Goal: Transaction & Acquisition: Subscribe to service/newsletter

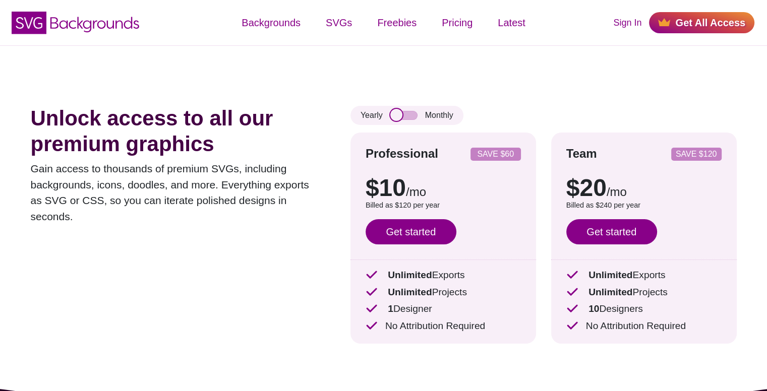
click at [396, 112] on input "checkbox" at bounding box center [403, 115] width 27 height 9
checkbox input "true"
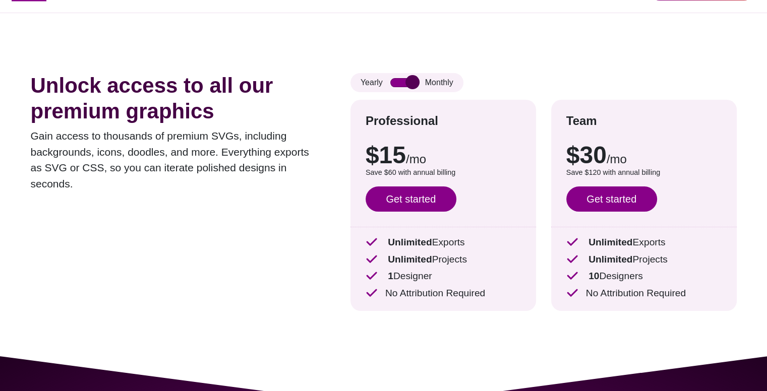
scroll to position [50, 0]
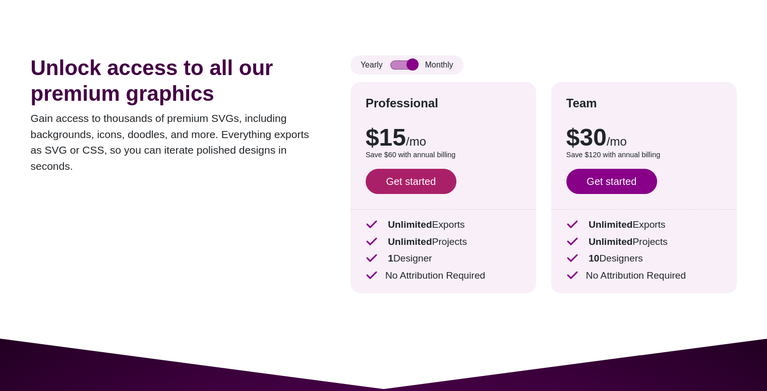
click at [419, 172] on link "Get started" at bounding box center [411, 181] width 91 height 25
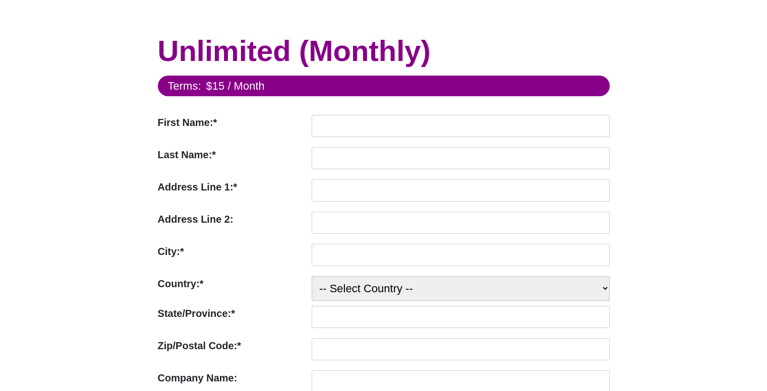
scroll to position [50, 0]
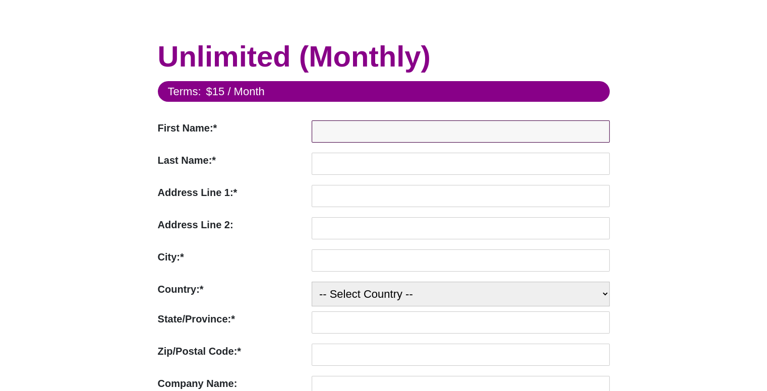
click at [367, 124] on input "First Name:*" at bounding box center [461, 131] width 298 height 22
type input "gdsa"
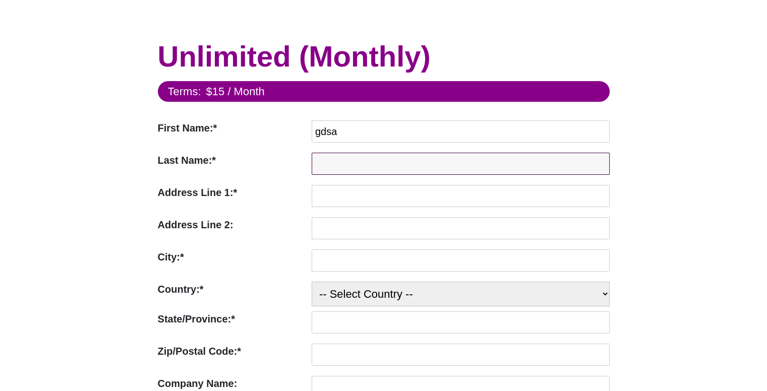
click at [360, 169] on input "Last Name:*" at bounding box center [461, 164] width 298 height 22
type input "da"
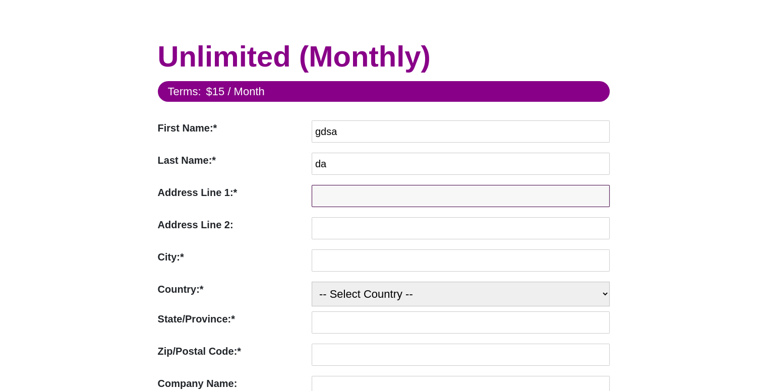
click at [357, 195] on input "Address Line 1:*" at bounding box center [461, 196] width 298 height 22
type input "dada"
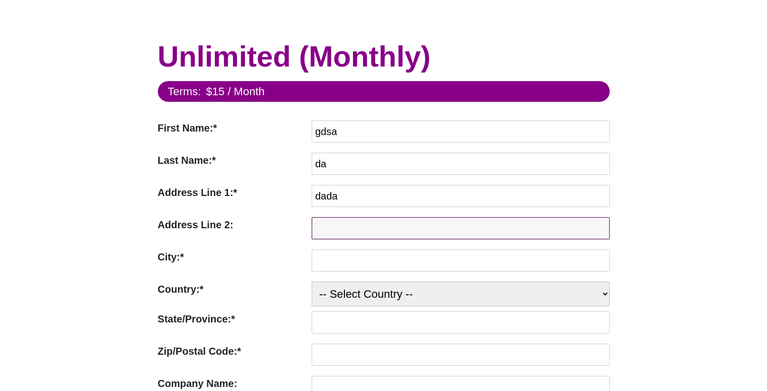
click at [355, 224] on input "Address Line 2:" at bounding box center [461, 228] width 298 height 22
type input "a"
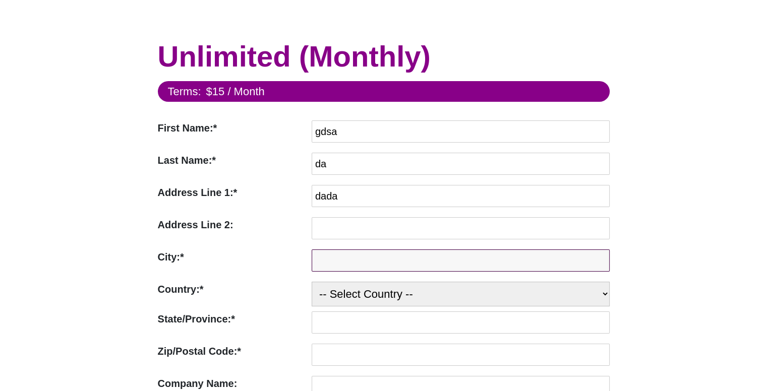
click at [351, 263] on input "City:*" at bounding box center [461, 261] width 298 height 22
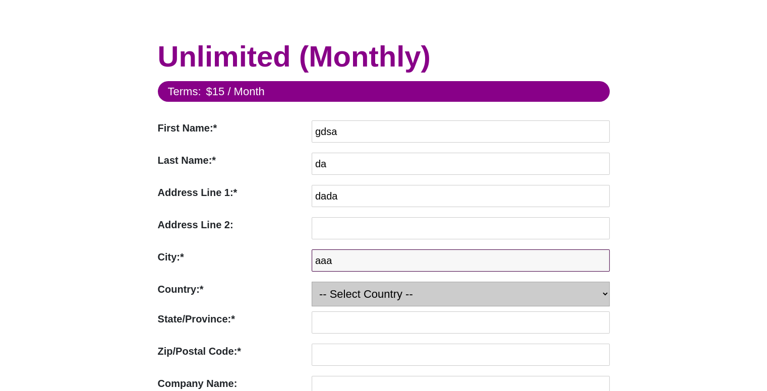
type input "aaa"
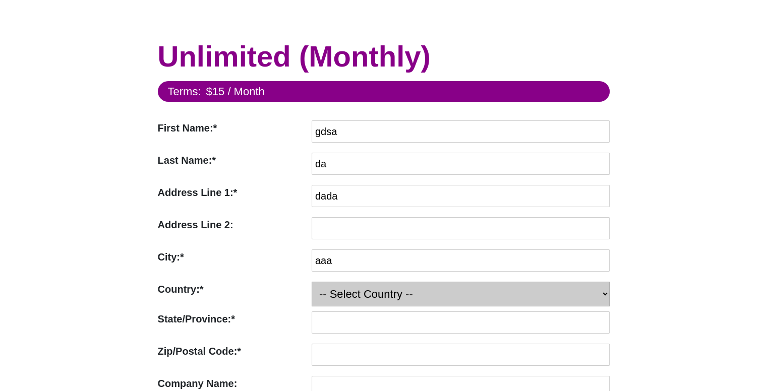
click at [347, 288] on select "-- Select Country -- [GEOGRAPHIC_DATA] ([GEOGRAPHIC_DATA]) [GEOGRAPHIC_DATA] [G…" at bounding box center [461, 294] width 298 height 25
click at [312, 282] on select "-- Select Country -- [GEOGRAPHIC_DATA] ([GEOGRAPHIC_DATA]) [GEOGRAPHIC_DATA] [G…" at bounding box center [461, 294] width 298 height 25
click at [364, 291] on select "-- Select Country -- [GEOGRAPHIC_DATA] ([GEOGRAPHIC_DATA]) [GEOGRAPHIC_DATA] [G…" at bounding box center [461, 294] width 298 height 25
select select "GE"
click at [312, 282] on select "-- Select Country -- [GEOGRAPHIC_DATA] ([GEOGRAPHIC_DATA]) [GEOGRAPHIC_DATA] [G…" at bounding box center [461, 294] width 298 height 25
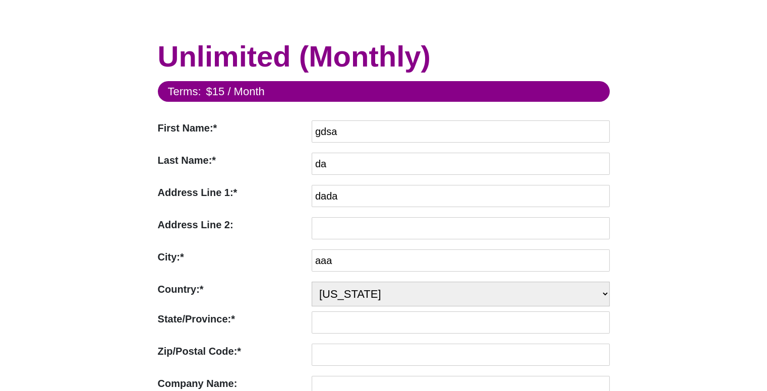
scroll to position [151, 0]
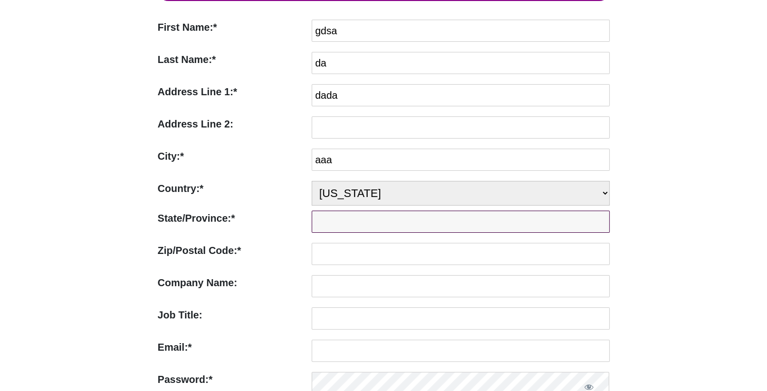
click at [353, 231] on input "State/Province:*" at bounding box center [461, 222] width 298 height 22
type input "112a"
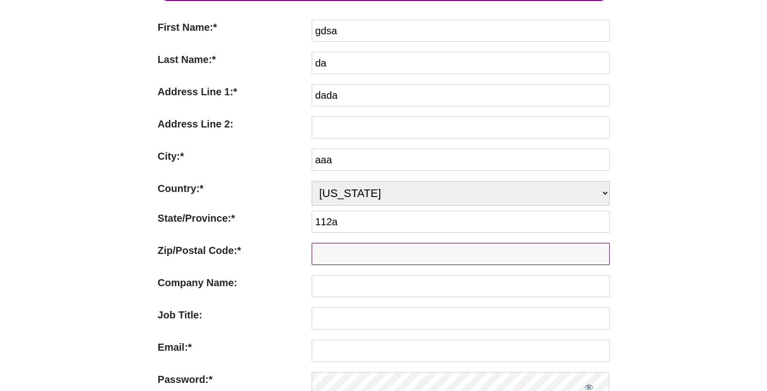
click at [356, 249] on input "Zip/Postal Code:*" at bounding box center [461, 254] width 298 height 22
type input "12354"
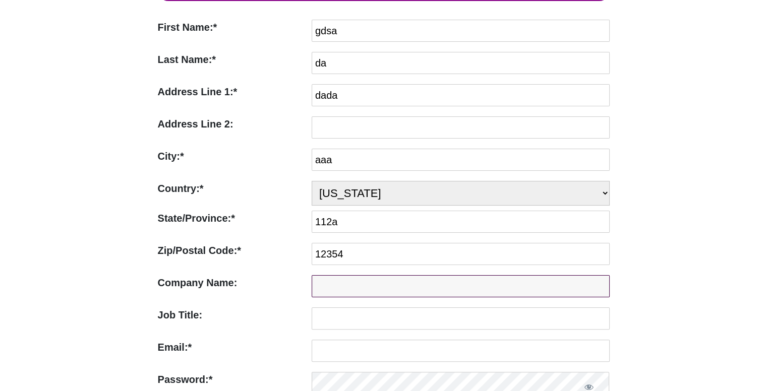
click at [341, 281] on input "Company Name:" at bounding box center [461, 286] width 298 height 22
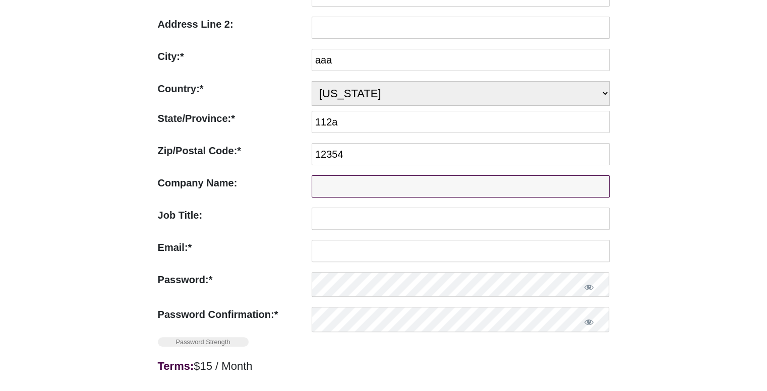
scroll to position [252, 0]
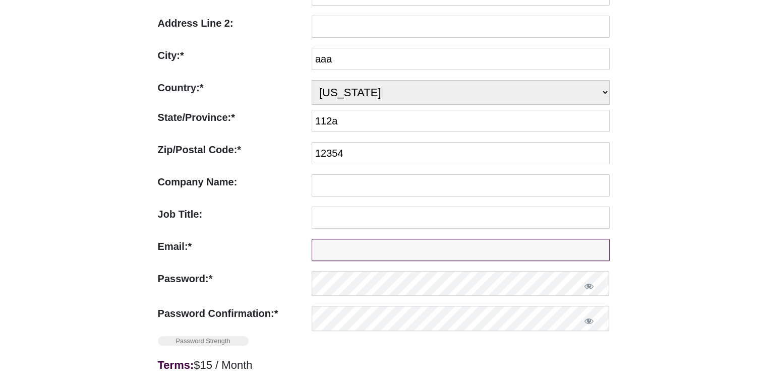
click at [343, 260] on input "Email:*" at bounding box center [461, 250] width 298 height 22
paste input "[EMAIL_ADDRESS][DOMAIN_NAME]"
type input "[EMAIL_ADDRESS][DOMAIN_NAME]"
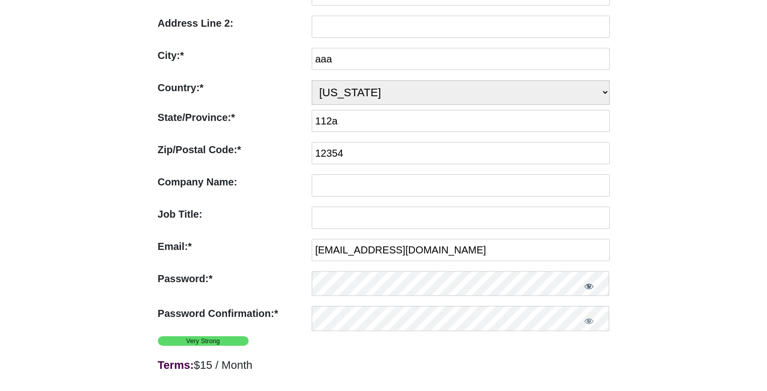
click at [594, 291] on button "Show password" at bounding box center [588, 286] width 41 height 30
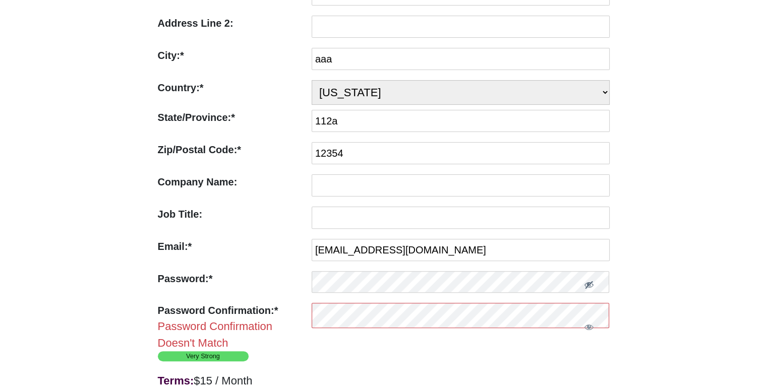
click at [594, 291] on button "Hide password" at bounding box center [588, 284] width 41 height 27
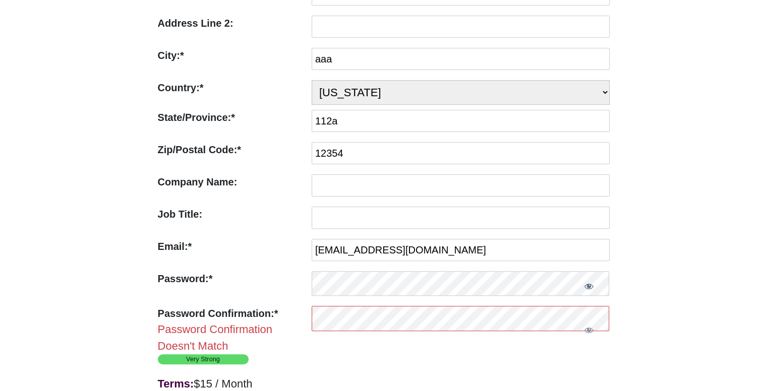
click at [590, 291] on button "Show password" at bounding box center [588, 286] width 41 height 30
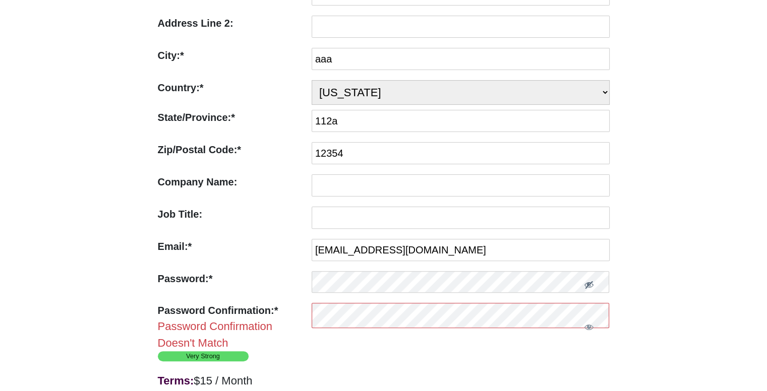
click at [590, 291] on button "Hide password" at bounding box center [588, 284] width 41 height 27
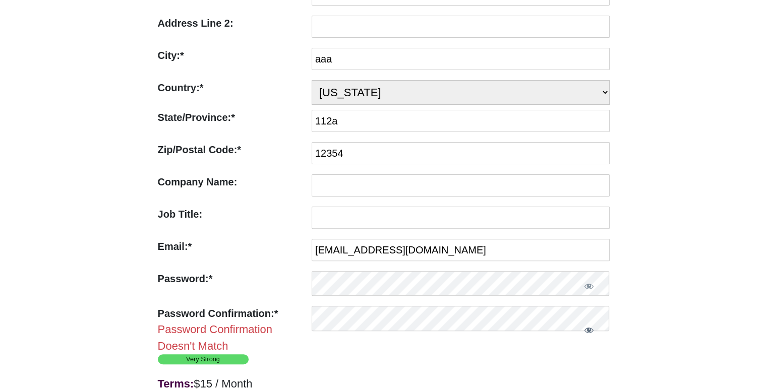
click at [592, 334] on span "Show password" at bounding box center [589, 330] width 10 height 10
click at [730, 243] on div "Unlimited (Monthly) Terms: $15 / Month First Name:* First Name Required gdsa La…" at bounding box center [383, 261] width 767 height 937
drag, startPoint x: 590, startPoint y: 331, endPoint x: 603, endPoint y: 325, distance: 14.7
click at [590, 331] on span "Hide password" at bounding box center [589, 330] width 10 height 10
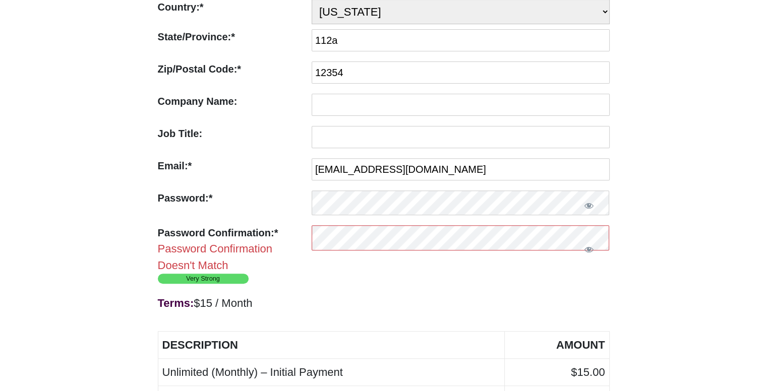
scroll to position [403, 0]
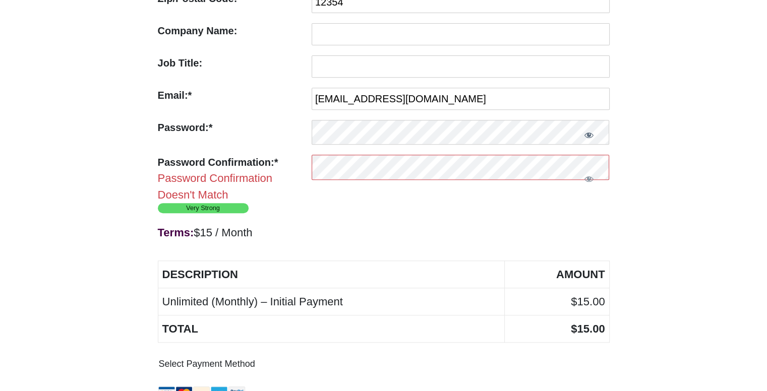
click at [594, 135] on button "Show password" at bounding box center [588, 135] width 41 height 30
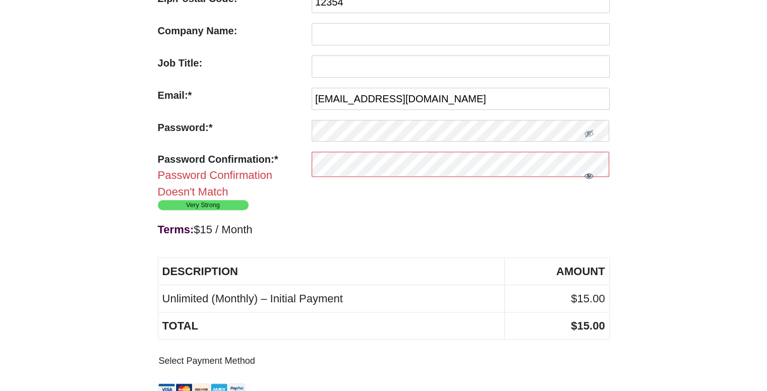
click at [592, 178] on span "Show password" at bounding box center [589, 176] width 10 height 10
click at [439, 144] on div at bounding box center [461, 133] width 298 height 27
click at [430, 190] on div at bounding box center [461, 176] width 298 height 48
click at [375, 209] on form "Terms: $15 / Month First Name:* First Name Required gdsa Last Name:* Last Name …" at bounding box center [384, 130] width 452 height 804
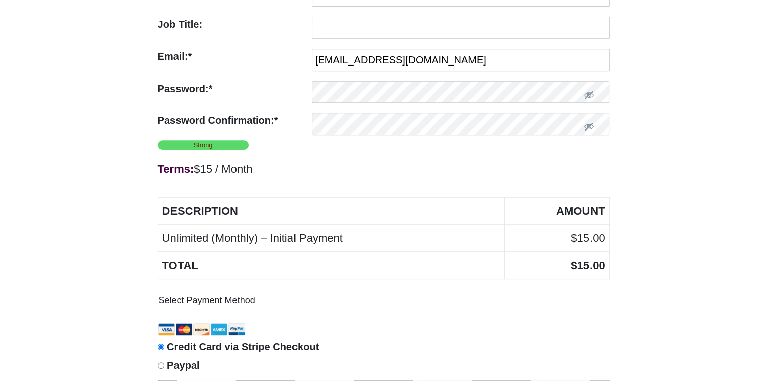
scroll to position [504, 0]
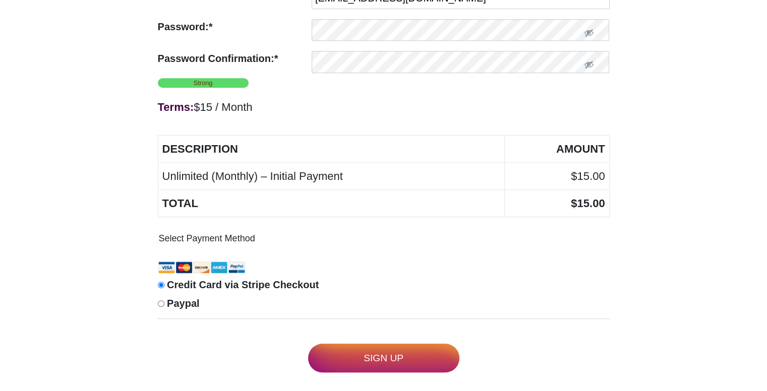
click at [369, 351] on input "Sign Up" at bounding box center [383, 358] width 151 height 29
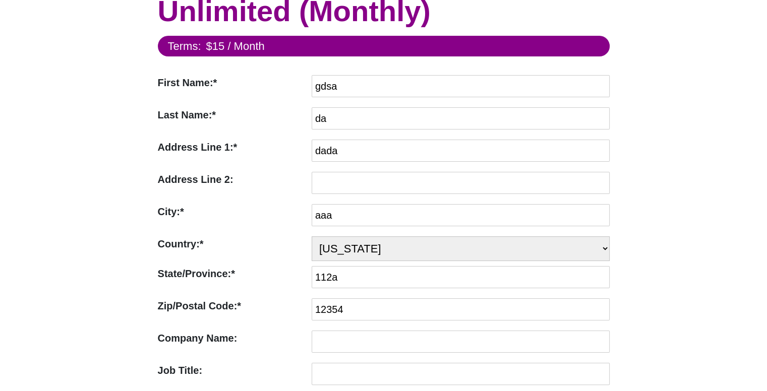
scroll to position [0, 0]
